Goal: Navigation & Orientation: Find specific page/section

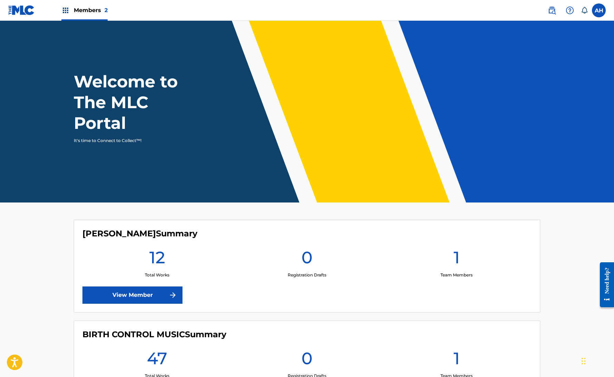
click at [81, 12] on span "Members 2" at bounding box center [91, 10] width 34 height 8
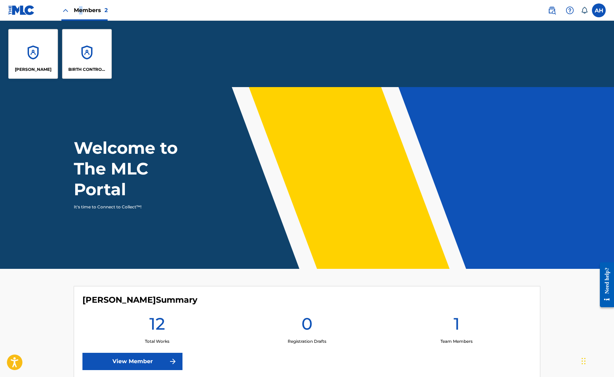
drag, startPoint x: 81, startPoint y: 12, endPoint x: 35, endPoint y: 57, distance: 64.4
click at [35, 57] on div "[PERSON_NAME]" at bounding box center [33, 54] width 50 height 50
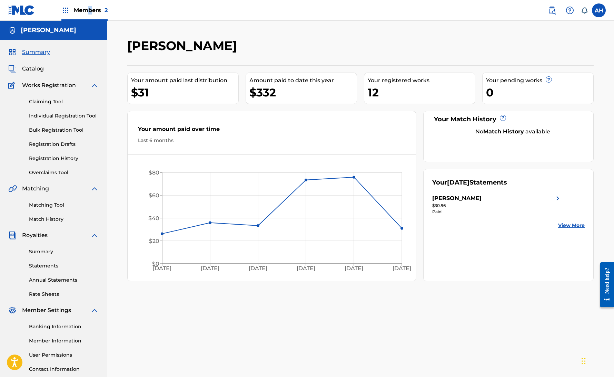
click at [90, 10] on span "Members 2" at bounding box center [91, 10] width 34 height 8
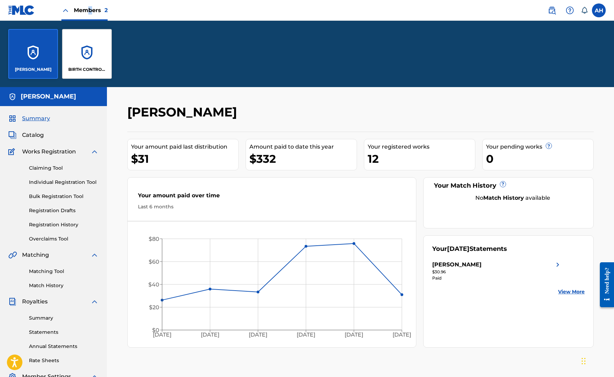
drag, startPoint x: 90, startPoint y: 10, endPoint x: 80, endPoint y: 65, distance: 55.5
click at [80, 65] on div "BIRTH CONTROL MUSIC" at bounding box center [87, 54] width 50 height 50
